Goal: Transaction & Acquisition: Purchase product/service

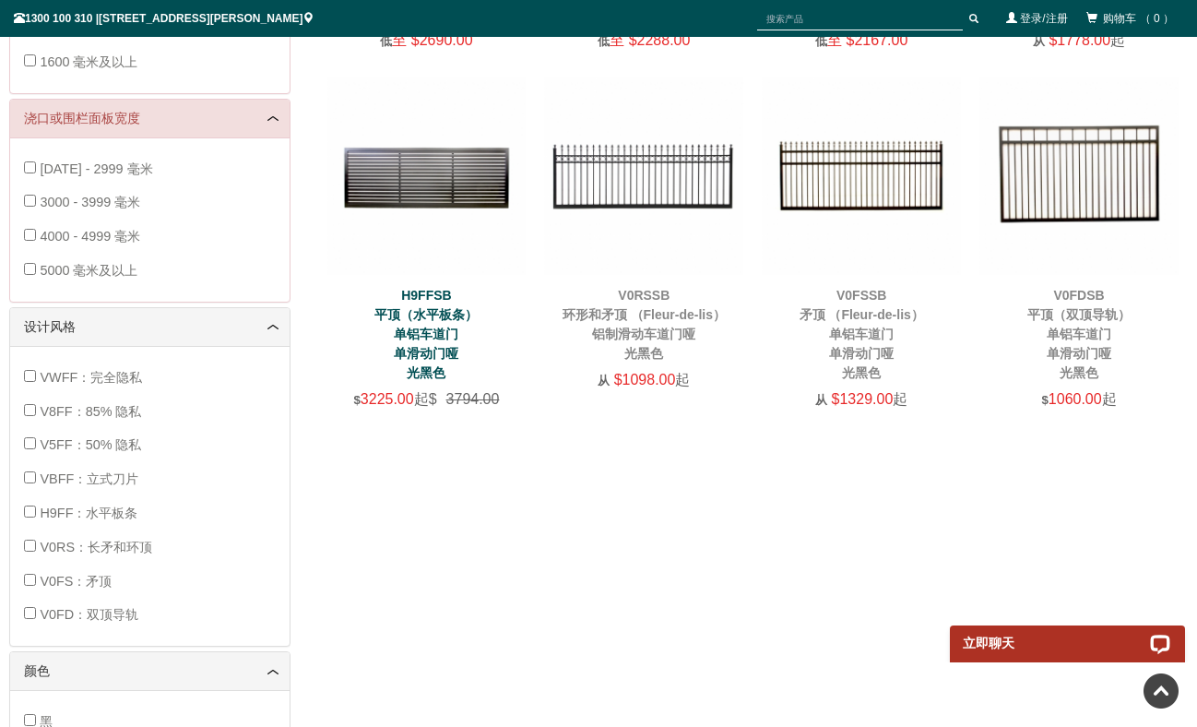
scroll to position [830, 0]
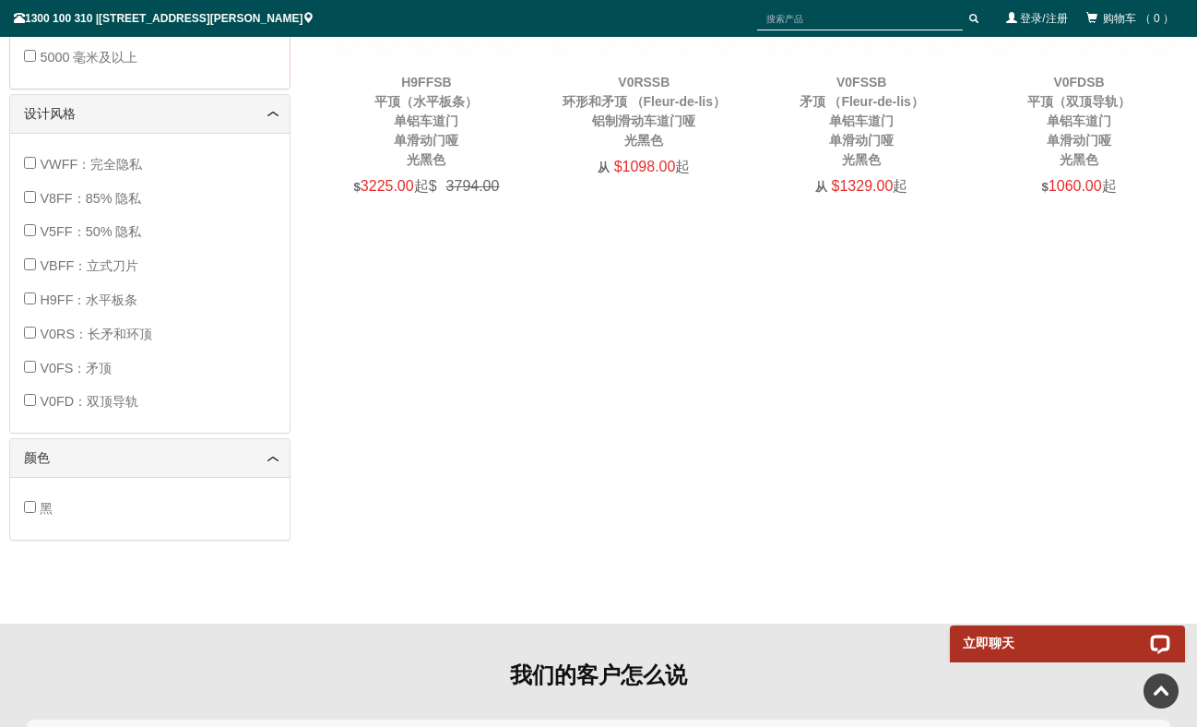
click at [121, 262] on span "VBFF：立式刀片" at bounding box center [89, 265] width 99 height 15
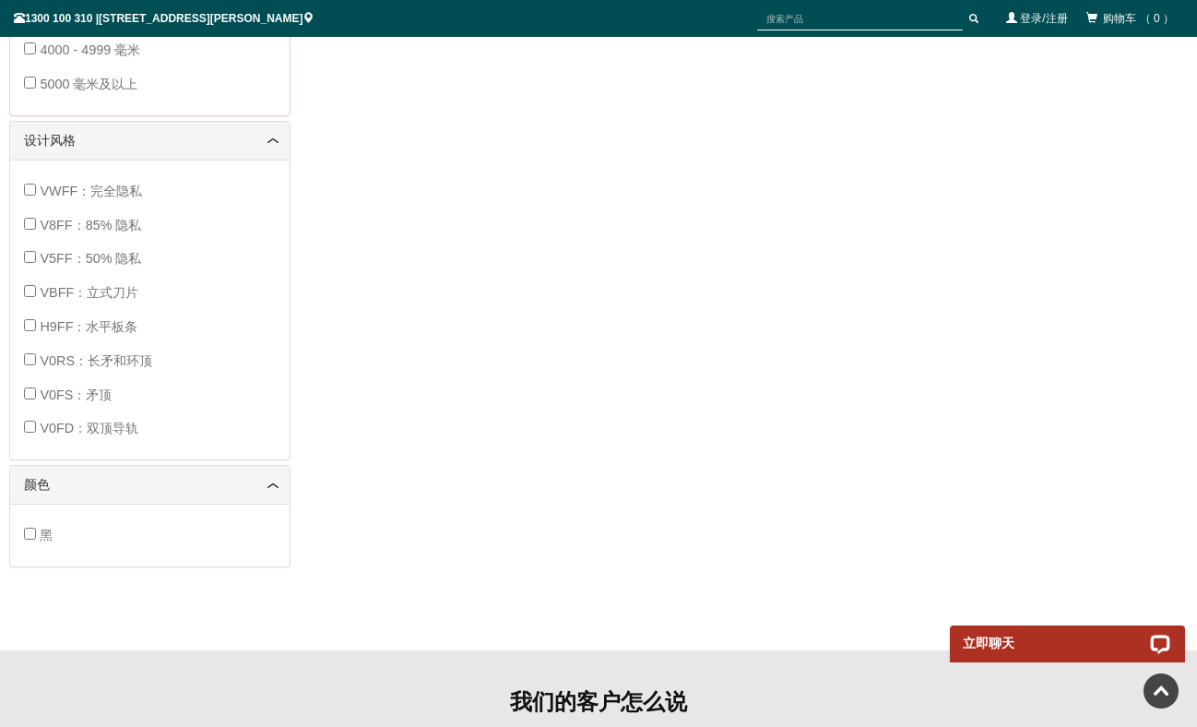
scroll to position [683, 0]
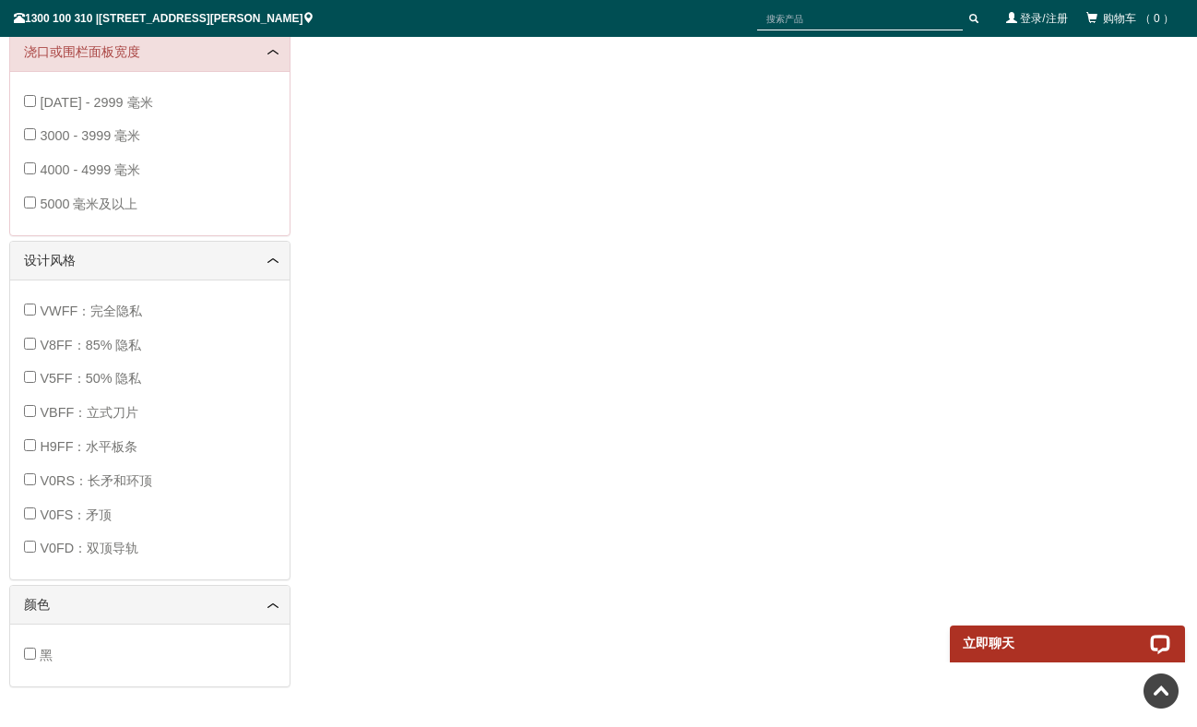
click at [120, 545] on span "V0FD：双顶导轨" at bounding box center [89, 547] width 99 height 15
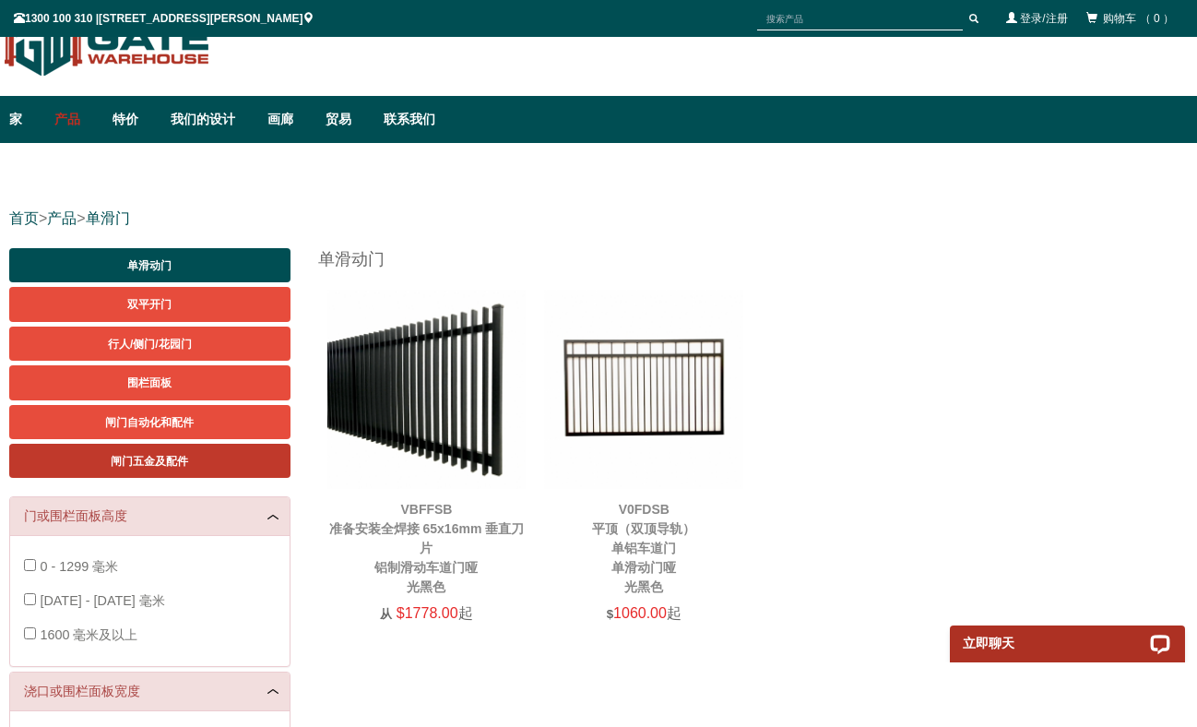
scroll to position [46, 0]
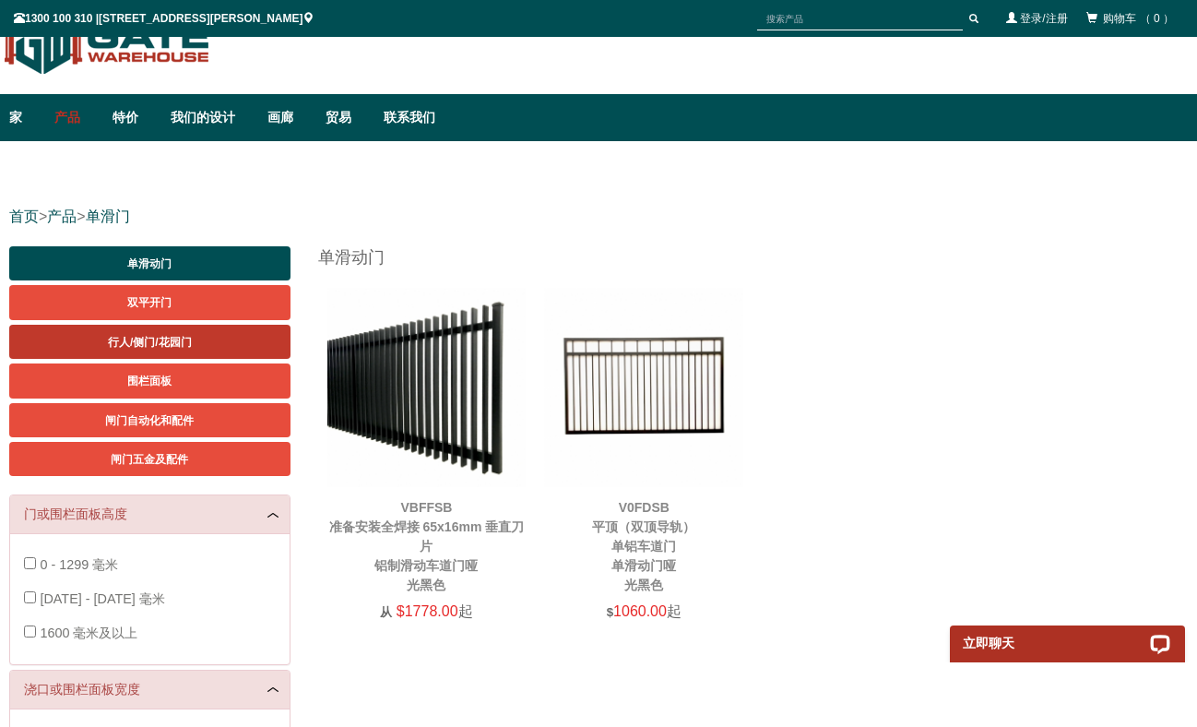
click at [163, 336] on span "行人/侧门/花园门" at bounding box center [150, 342] width 84 height 13
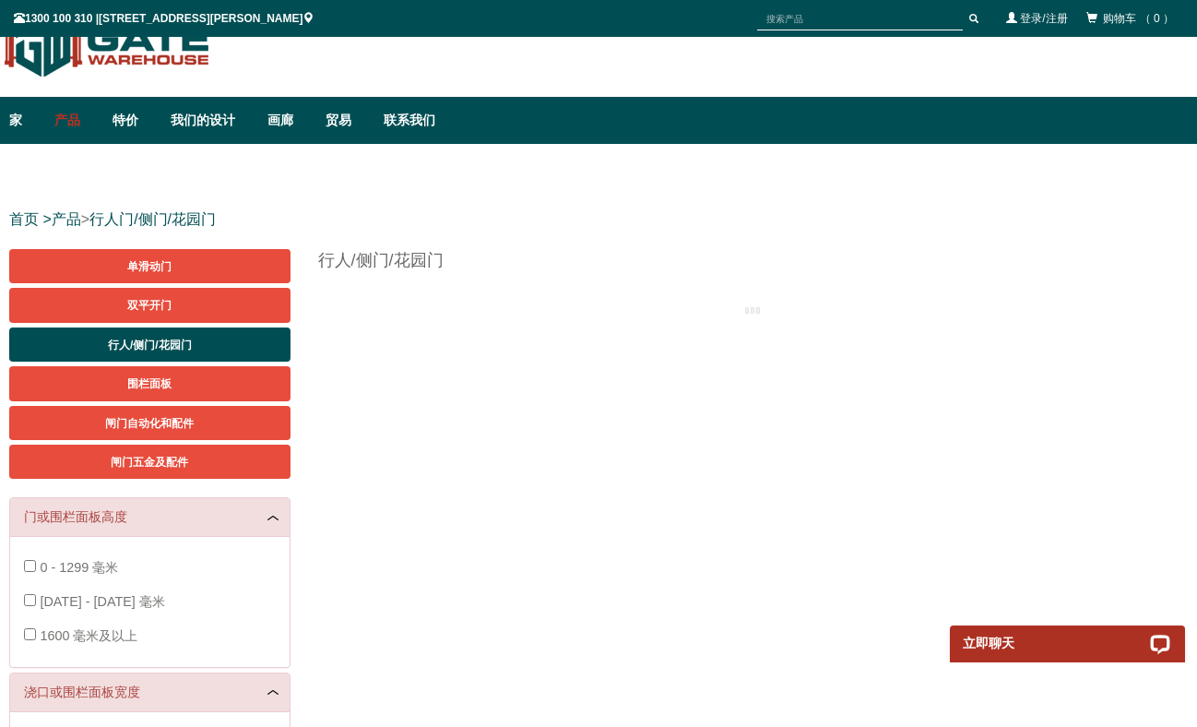
scroll to position [46, 0]
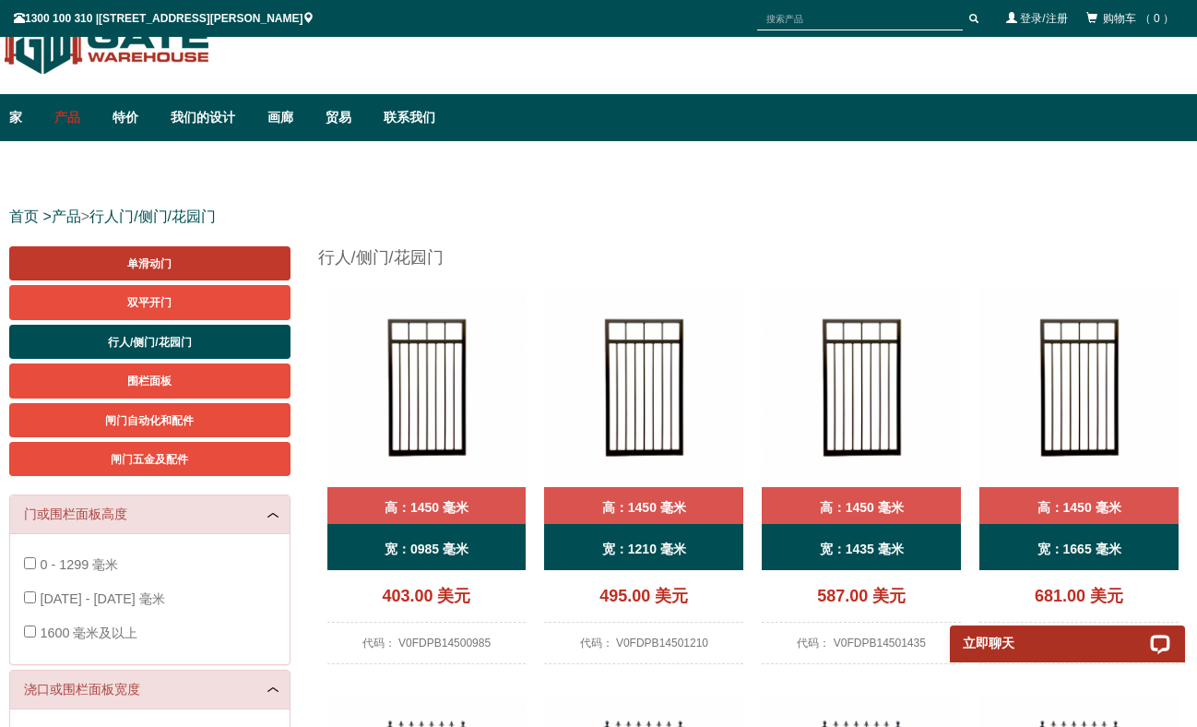
click at [143, 256] on link "单滑动门" at bounding box center [149, 263] width 281 height 34
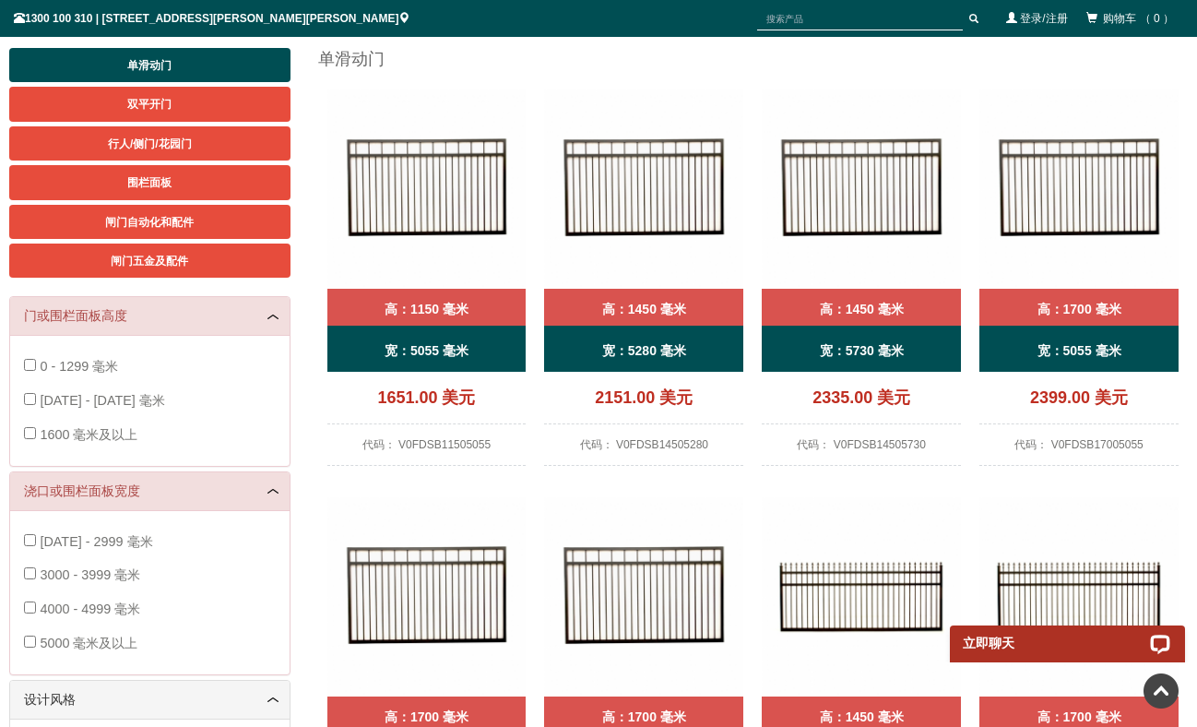
scroll to position [138, 0]
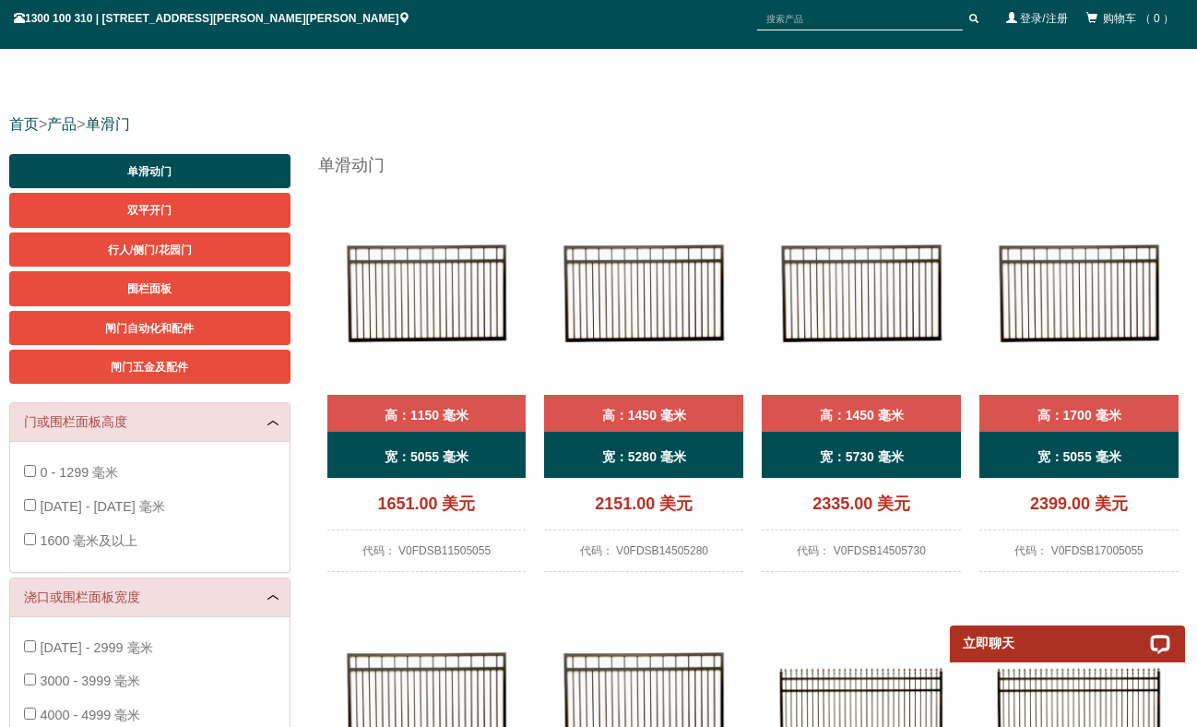
click at [638, 259] on img at bounding box center [643, 295] width 199 height 199
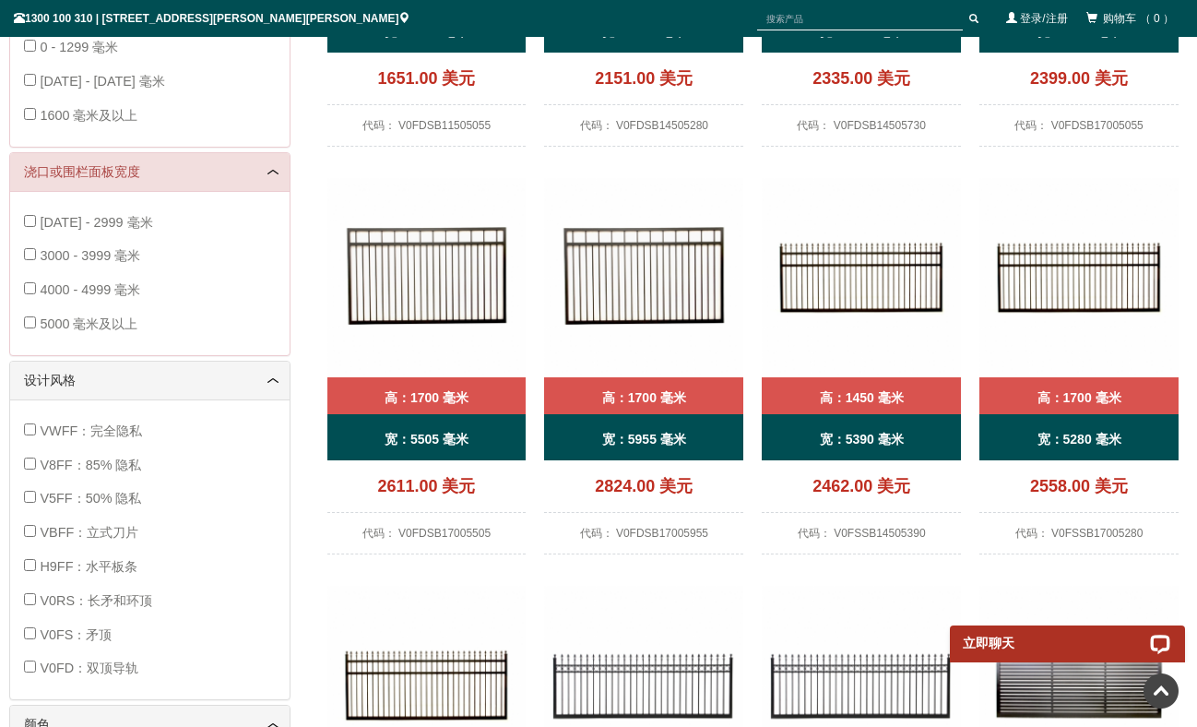
scroll to position [600, 0]
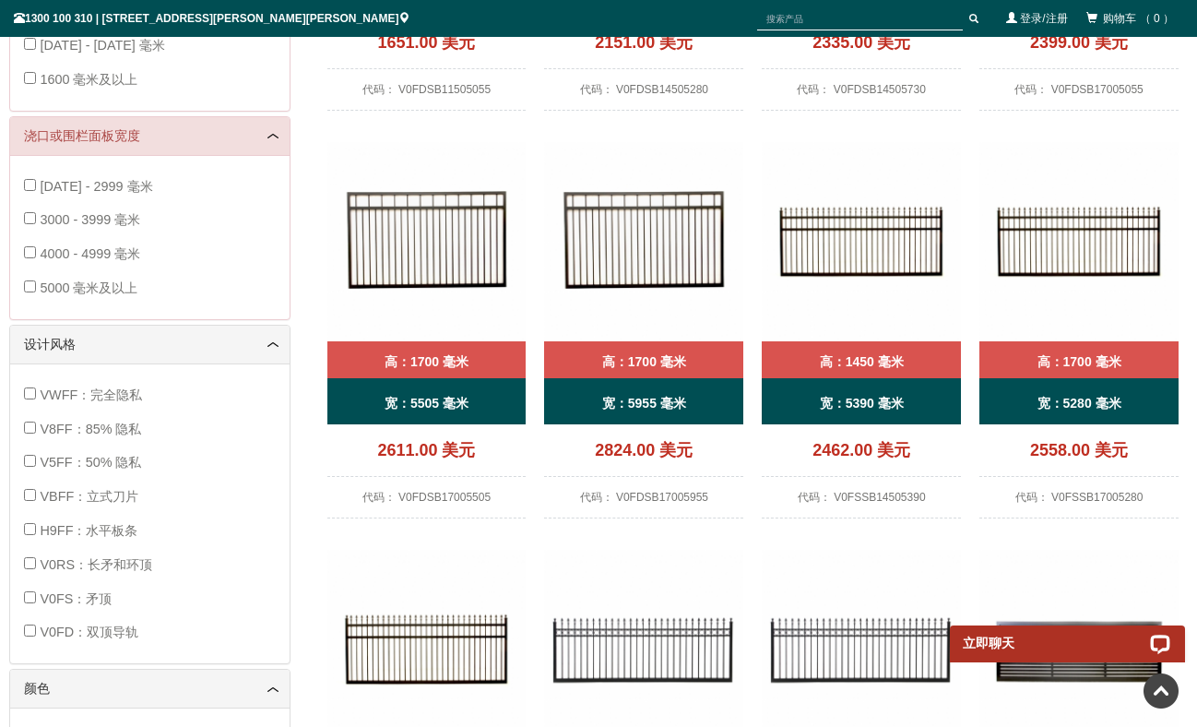
click at [101, 490] on span "VBFF：立式刀片" at bounding box center [89, 496] width 99 height 15
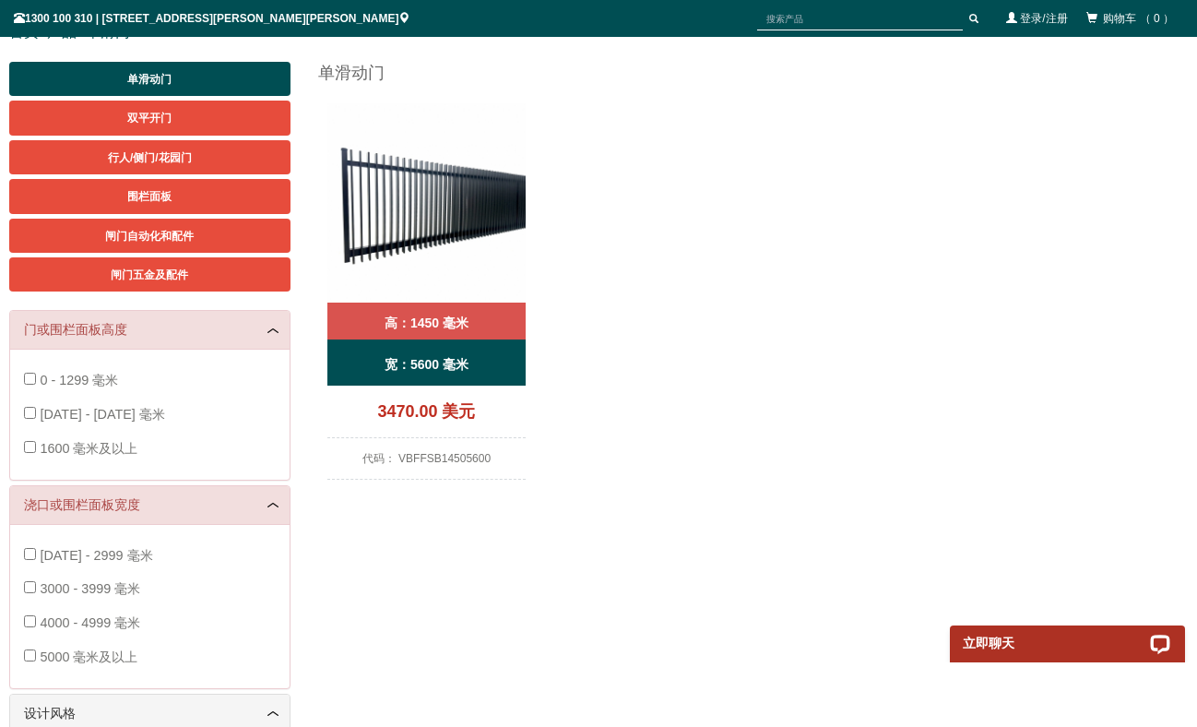
scroll to position [323, 0]
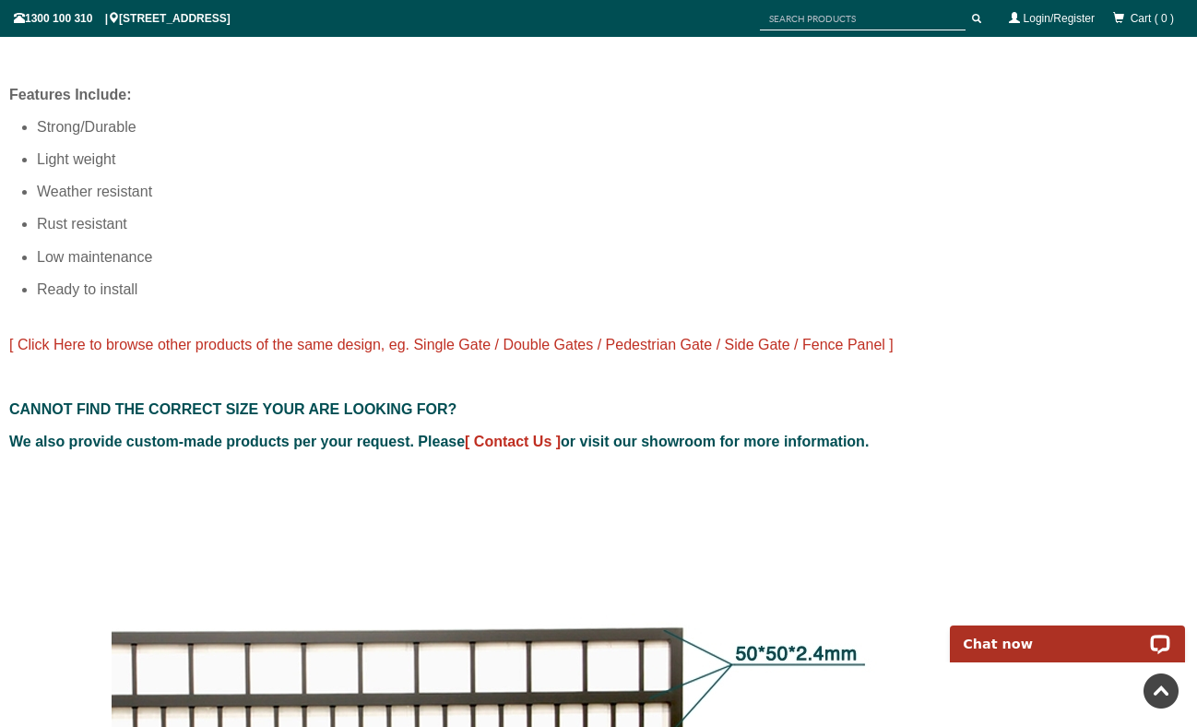
scroll to position [1291, 0]
